Goal: Check status: Check status

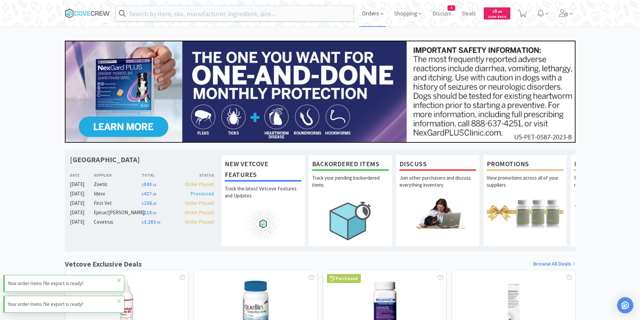
click at [374, 12] on span "Orders" at bounding box center [372, 13] width 27 height 27
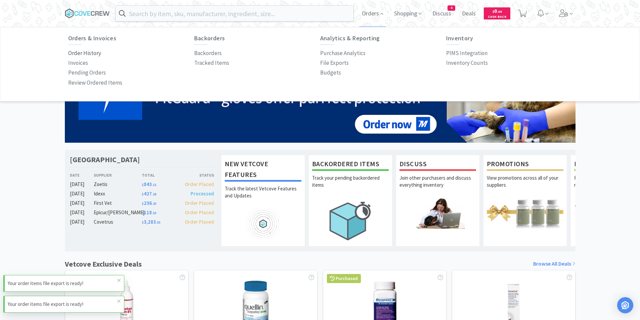
click at [93, 53] on p "Order History" at bounding box center [84, 53] width 33 height 9
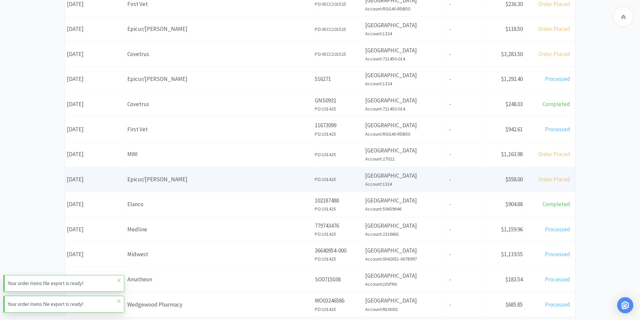
scroll to position [234, 0]
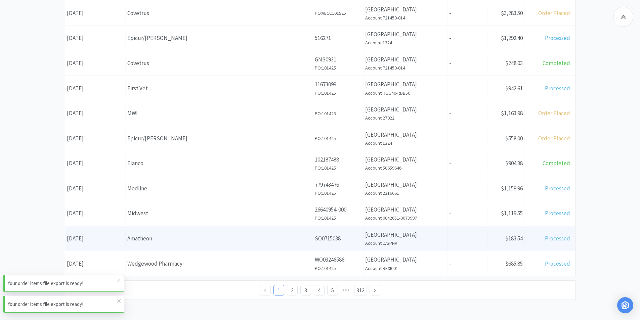
click at [152, 239] on div "Amatheon" at bounding box center [219, 238] width 184 height 9
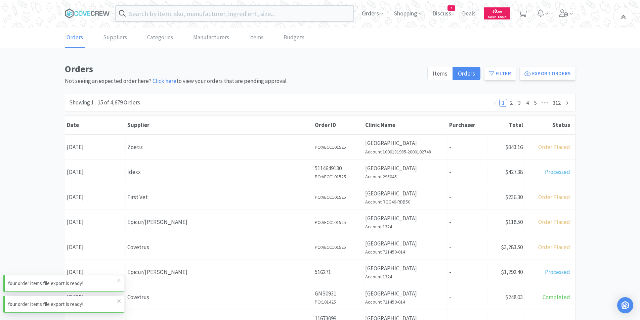
scroll to position [234, 0]
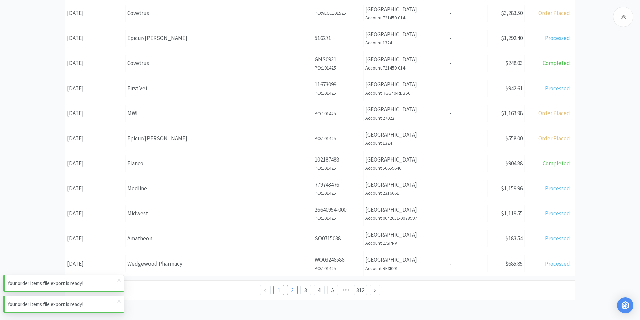
click at [293, 294] on link "2" at bounding box center [292, 290] width 10 height 10
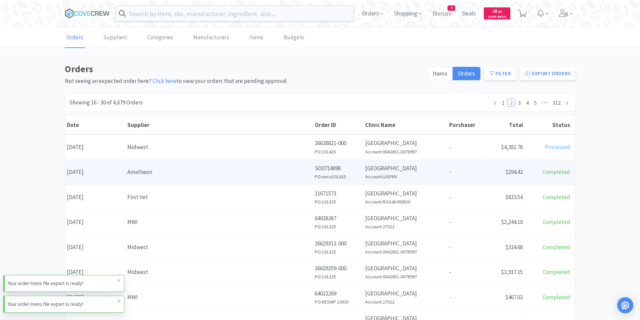
click at [161, 168] on div "Amatheon" at bounding box center [219, 172] width 184 height 9
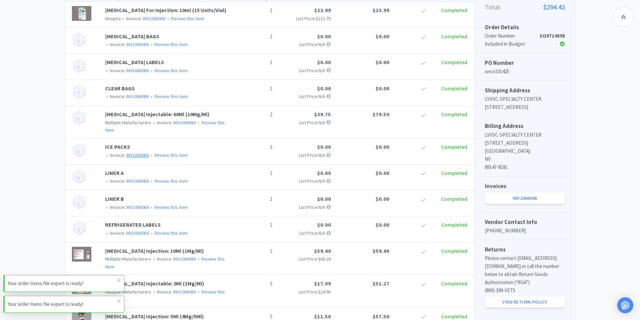
scroll to position [201, 0]
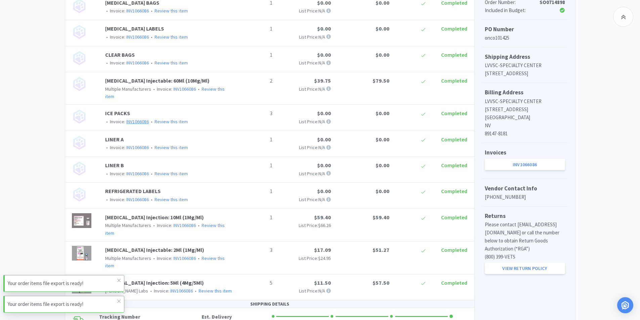
click at [140, 119] on link "INV1066086" at bounding box center [137, 122] width 23 height 6
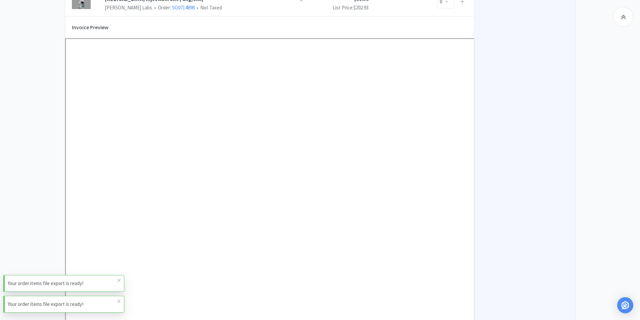
scroll to position [437, 0]
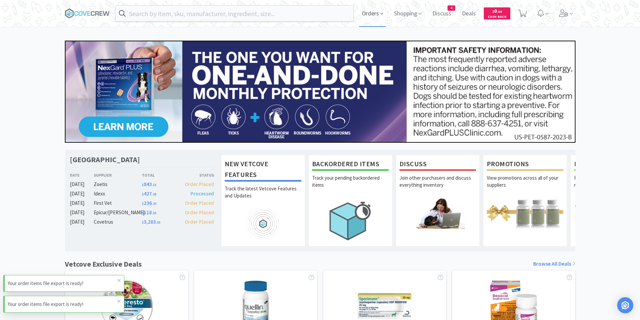
click at [374, 15] on span "Orders" at bounding box center [372, 13] width 27 height 27
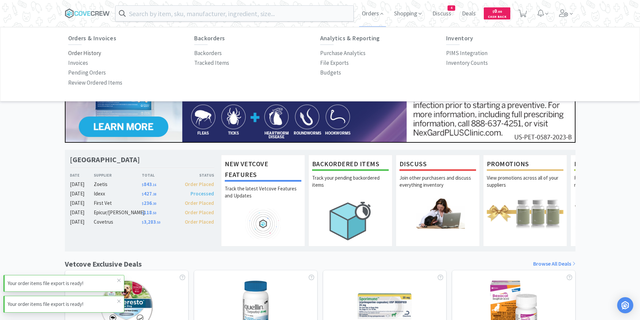
click at [93, 54] on p "Order History" at bounding box center [84, 53] width 33 height 9
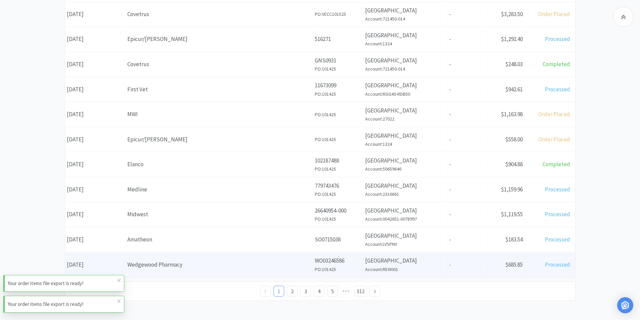
scroll to position [234, 0]
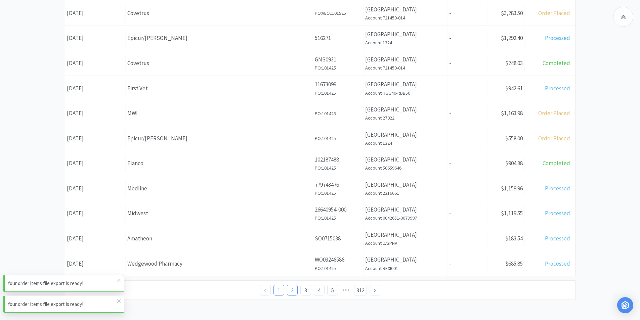
click at [290, 289] on link "2" at bounding box center [292, 290] width 10 height 10
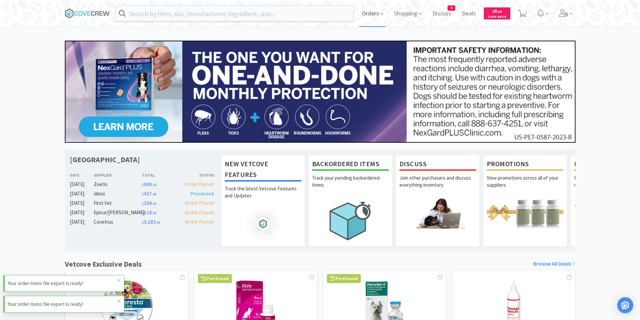
click at [373, 11] on span "Orders" at bounding box center [372, 13] width 27 height 27
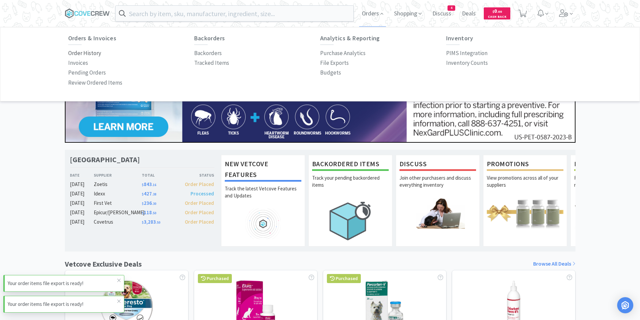
click at [95, 50] on p "Order History" at bounding box center [84, 53] width 33 height 9
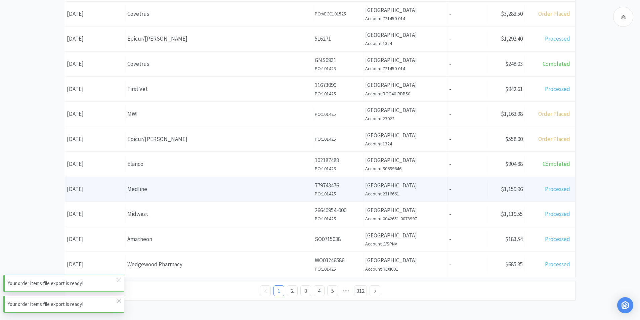
scroll to position [234, 0]
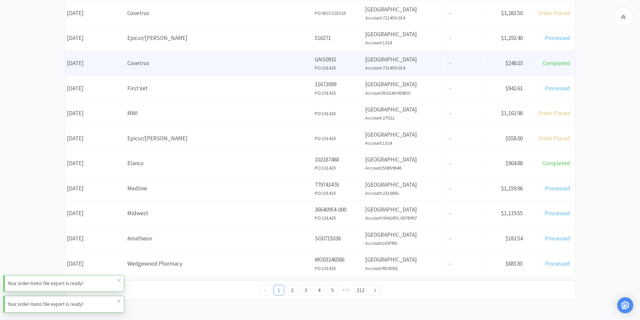
click at [129, 69] on div "Supplier Covetrus" at bounding box center [219, 63] width 187 height 17
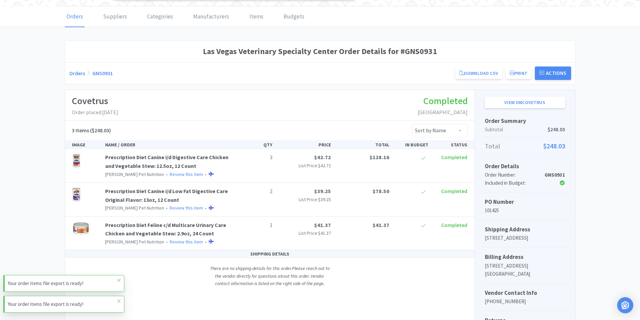
scroll to position [12, 0]
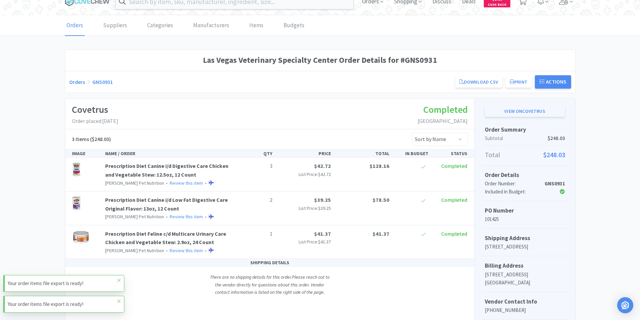
click at [526, 110] on link "View on Covetrus" at bounding box center [525, 110] width 80 height 11
